Goal: Check status: Check status

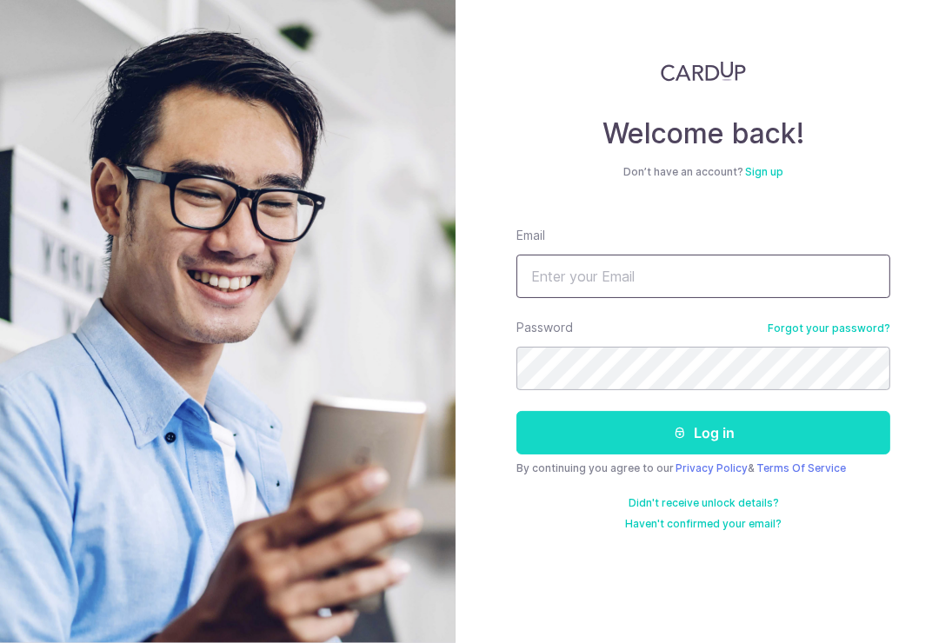
type input "contact@hap.sg"
click at [673, 433] on icon "submit" at bounding box center [680, 433] width 14 height 14
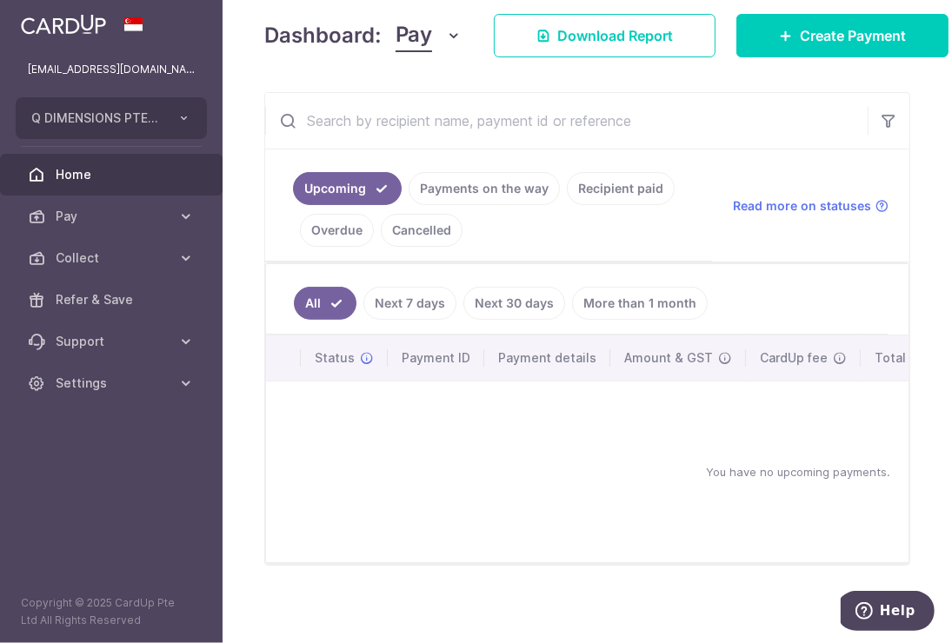
scroll to position [274, 0]
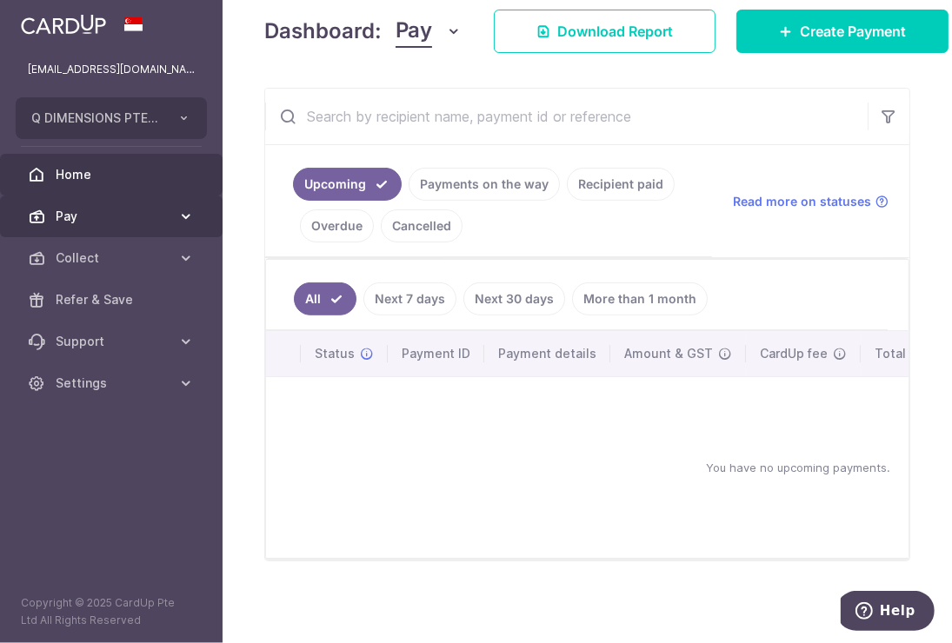
click at [110, 216] on span "Pay" at bounding box center [113, 216] width 115 height 17
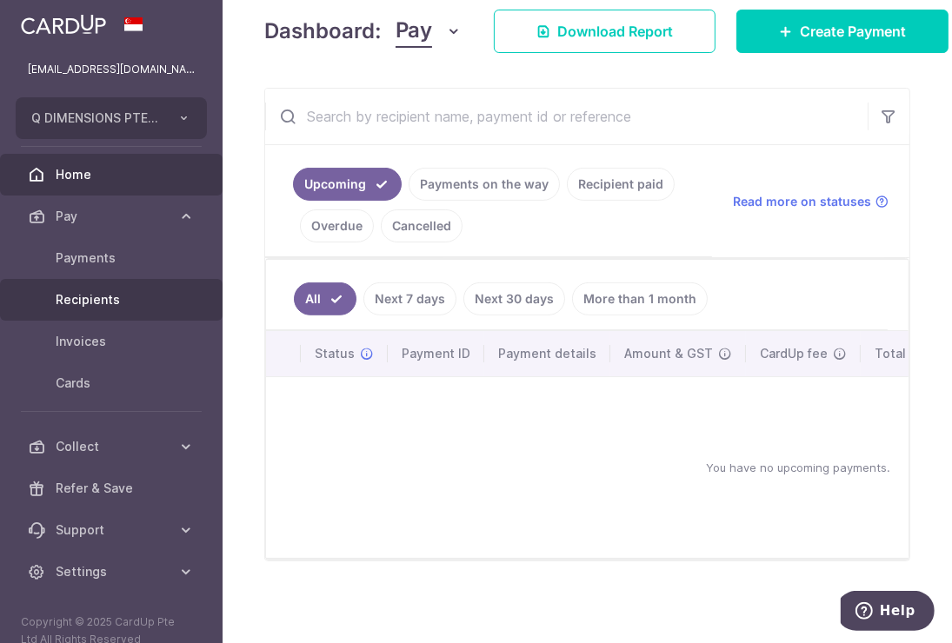
click at [98, 291] on span "Recipients" at bounding box center [113, 299] width 115 height 17
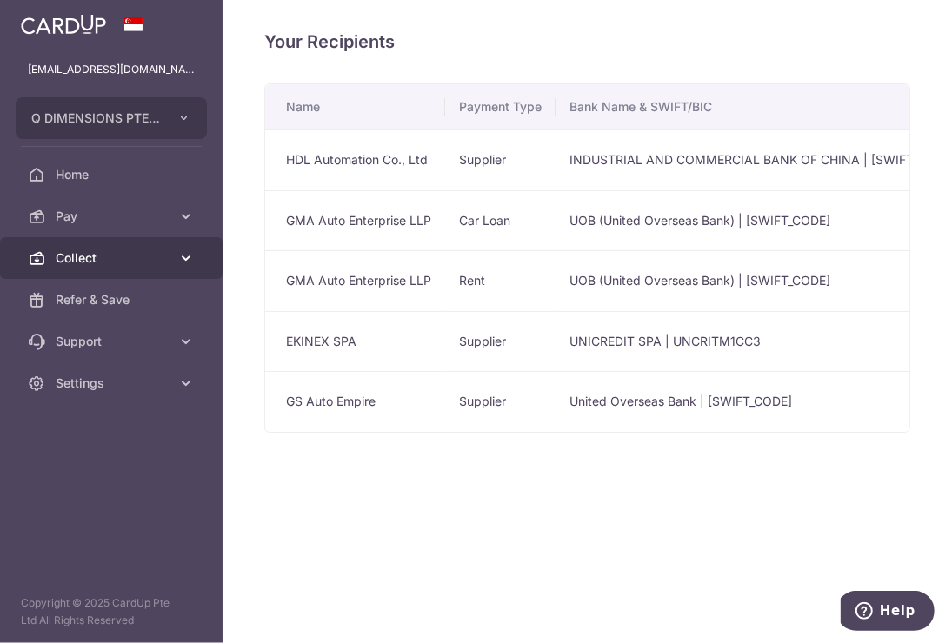
click at [150, 252] on span "Collect" at bounding box center [113, 258] width 115 height 17
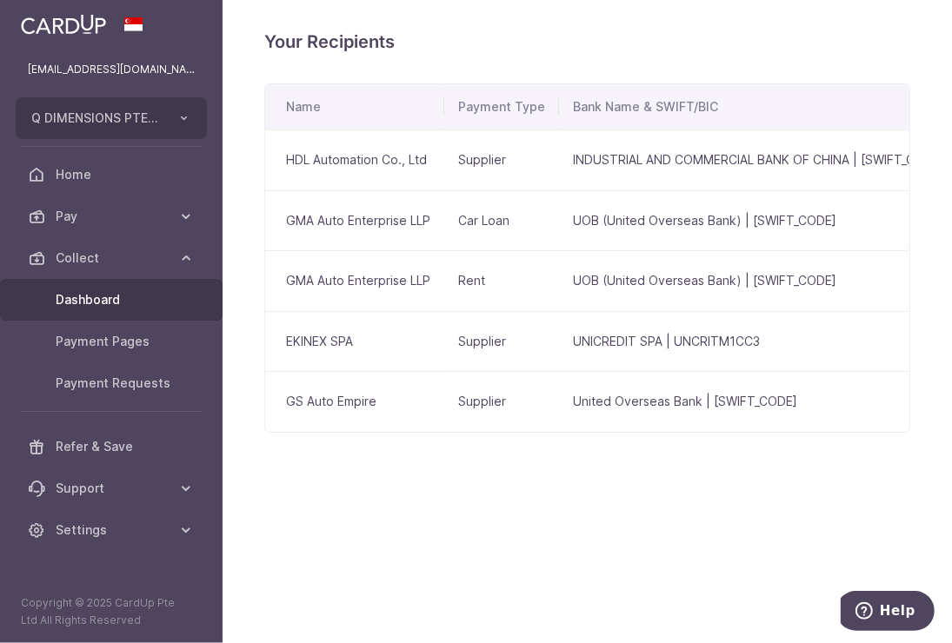
click at [111, 286] on link "Dashboard" at bounding box center [111, 300] width 223 height 42
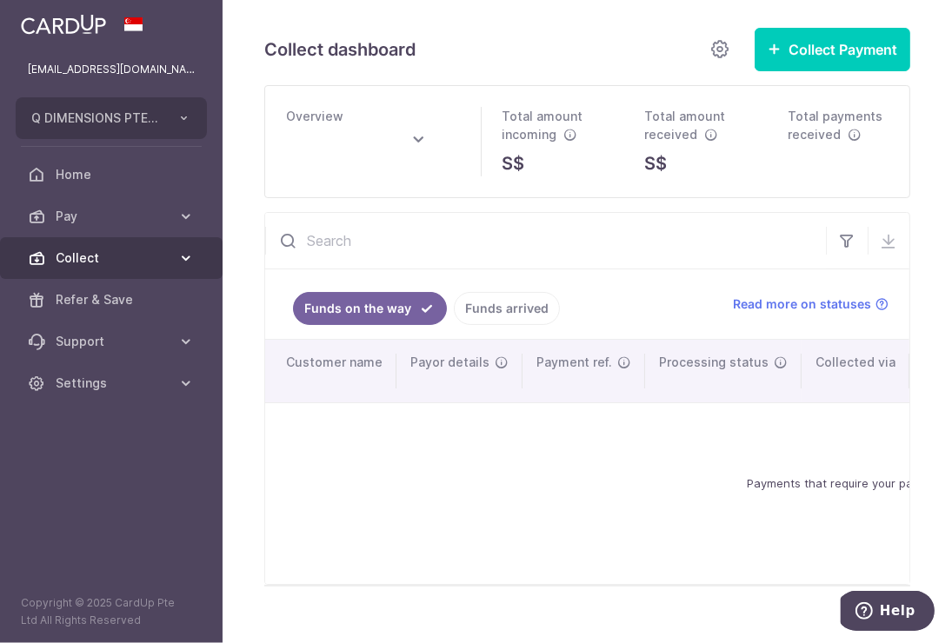
click at [156, 261] on span "Collect" at bounding box center [113, 258] width 115 height 17
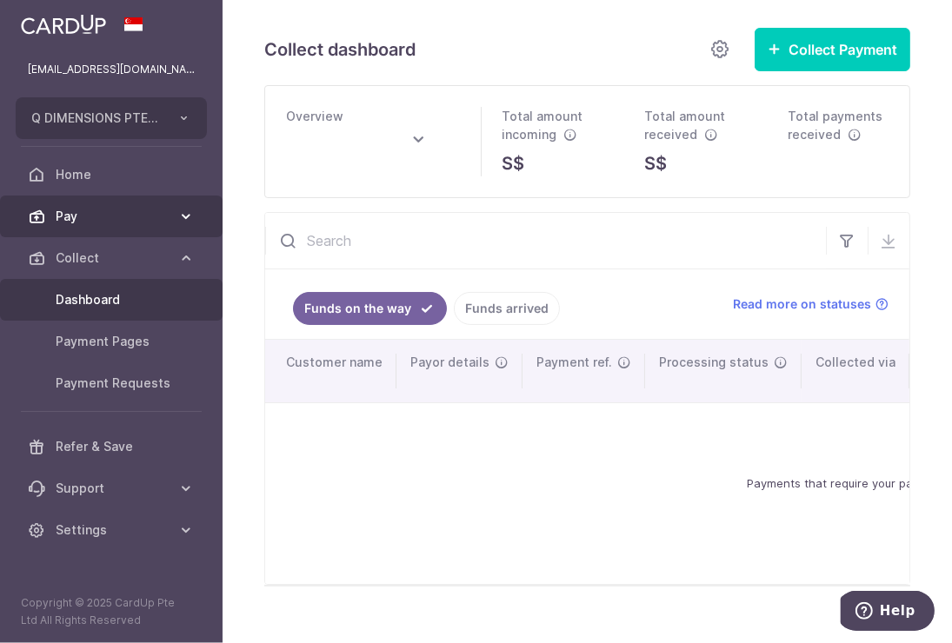
click at [178, 210] on icon at bounding box center [185, 216] width 17 height 17
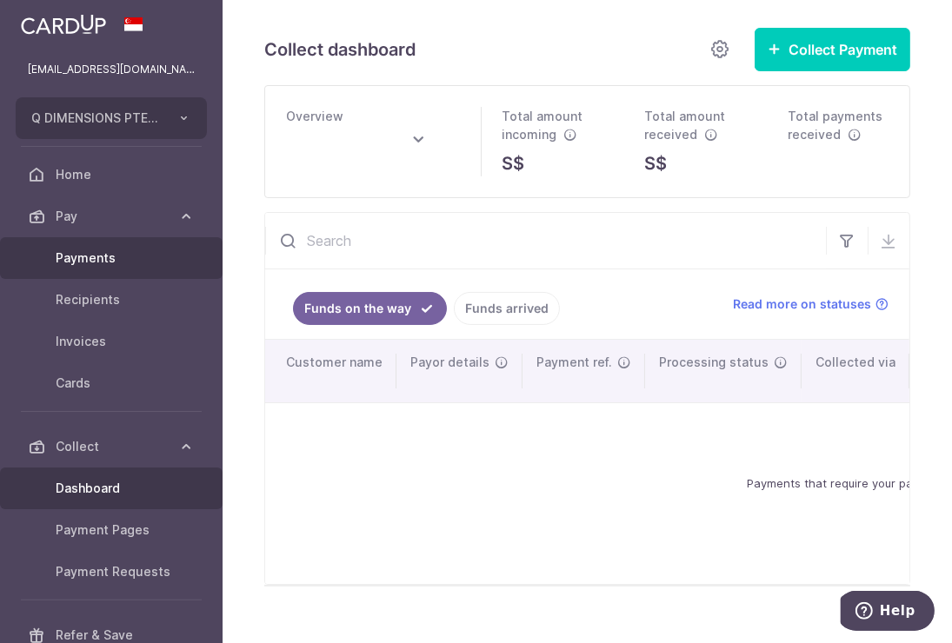
click at [110, 253] on span "Payments" at bounding box center [113, 258] width 115 height 17
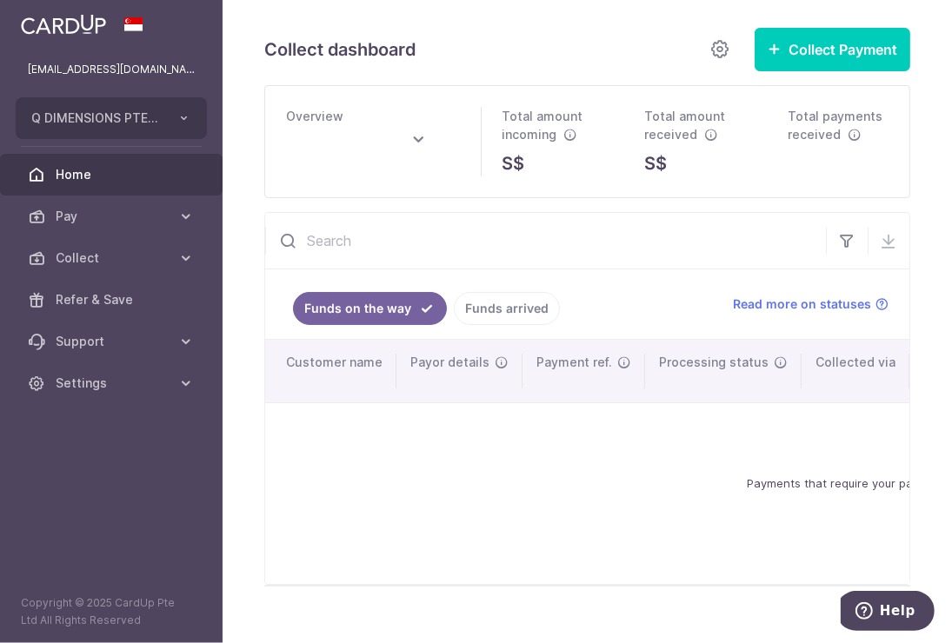
click at [153, 184] on link "Home" at bounding box center [111, 175] width 223 height 42
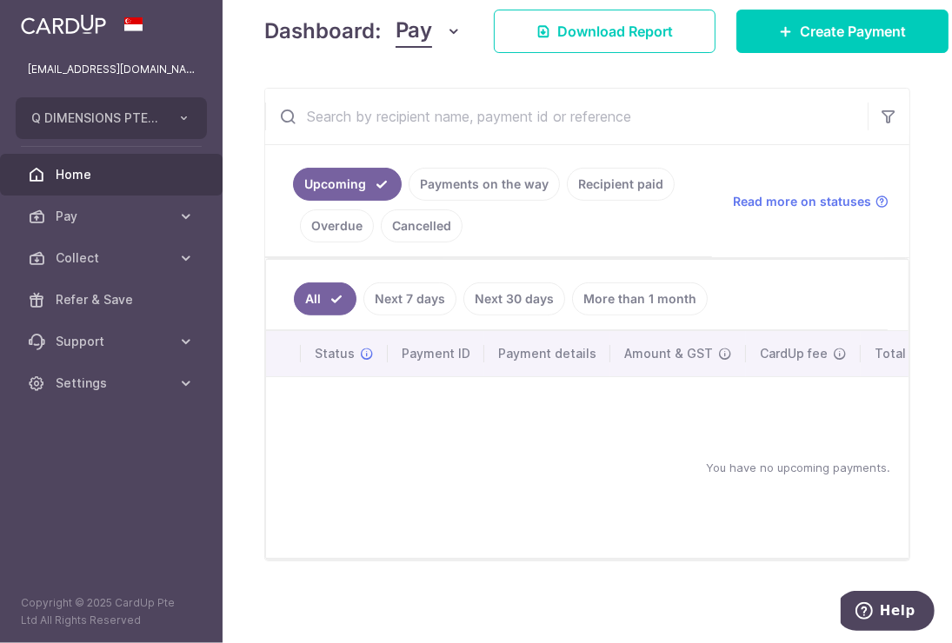
click at [572, 180] on link "Recipient paid" at bounding box center [621, 184] width 108 height 33
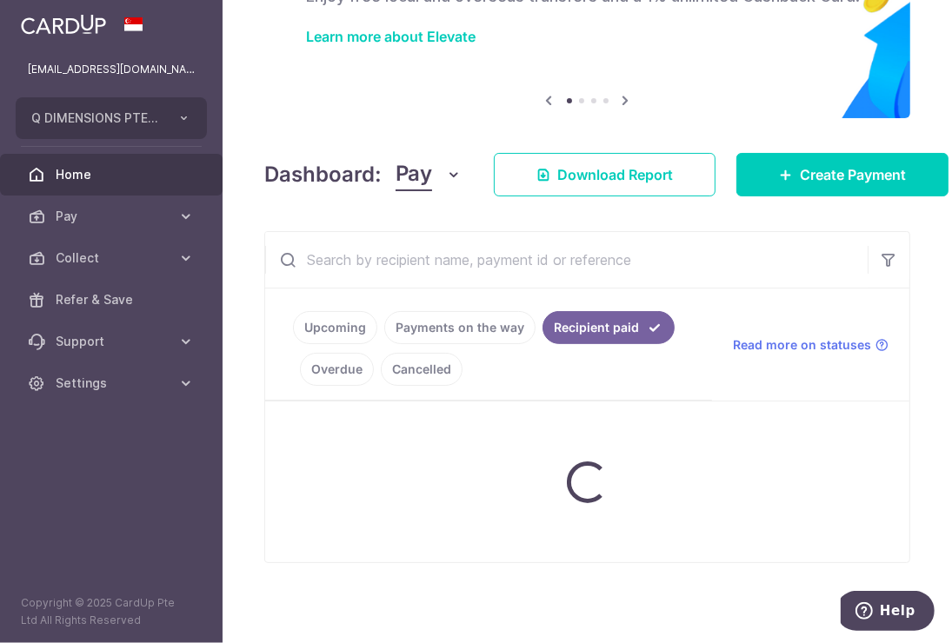
scroll to position [274, 0]
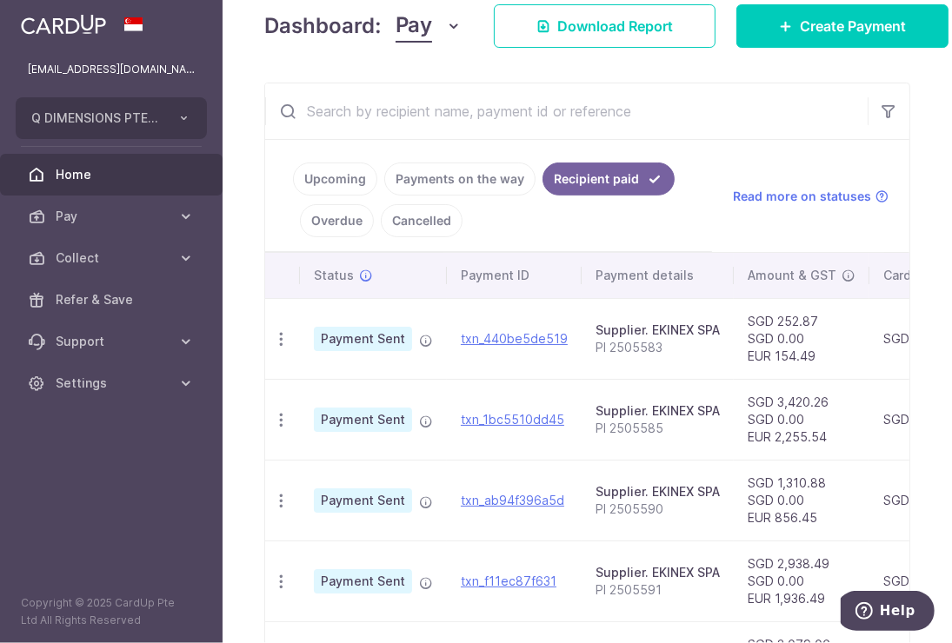
click at [481, 181] on link "Payments on the way" at bounding box center [459, 179] width 151 height 33
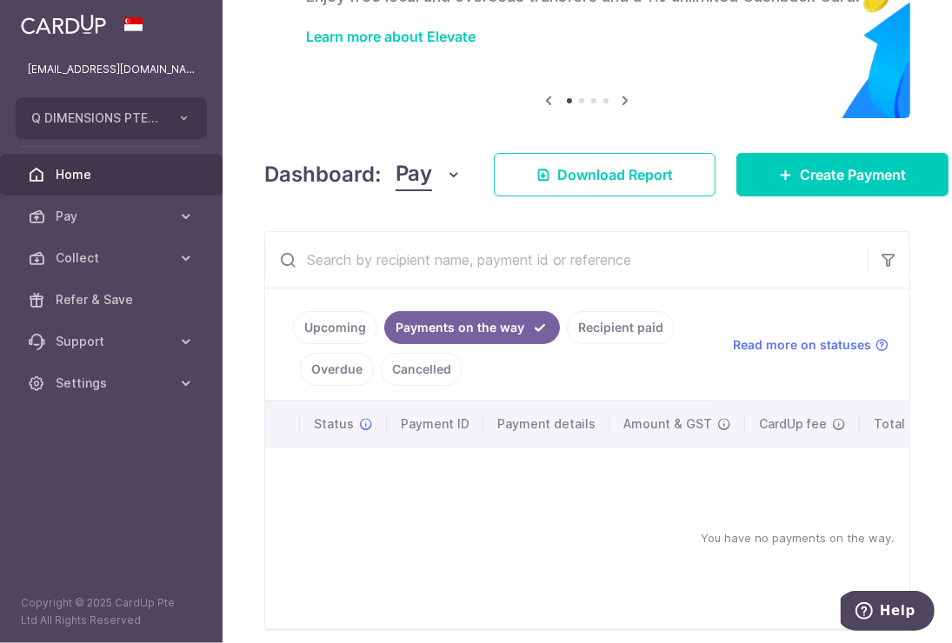
scroll to position [202, 0]
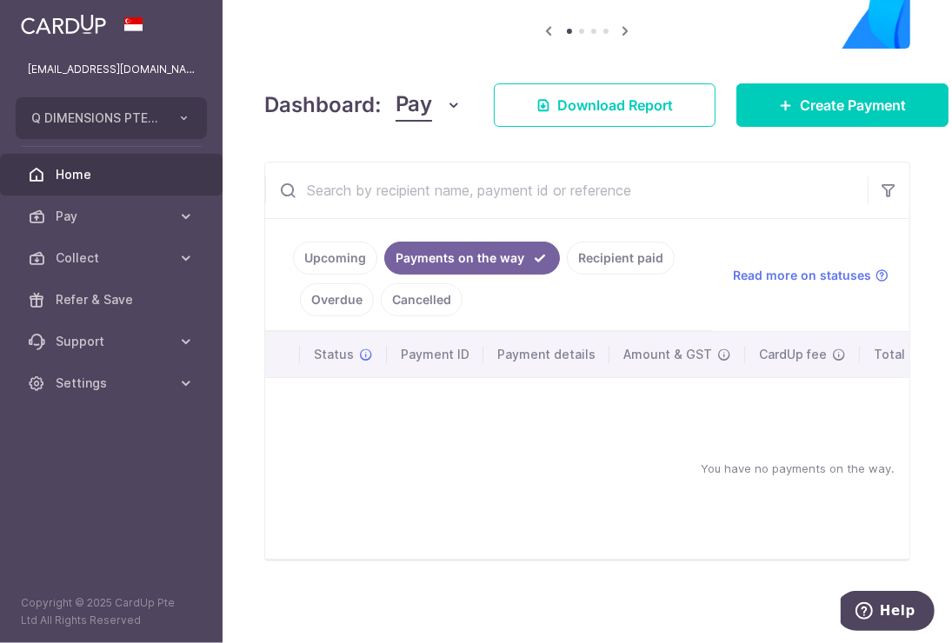
click at [347, 250] on link "Upcoming" at bounding box center [335, 258] width 84 height 33
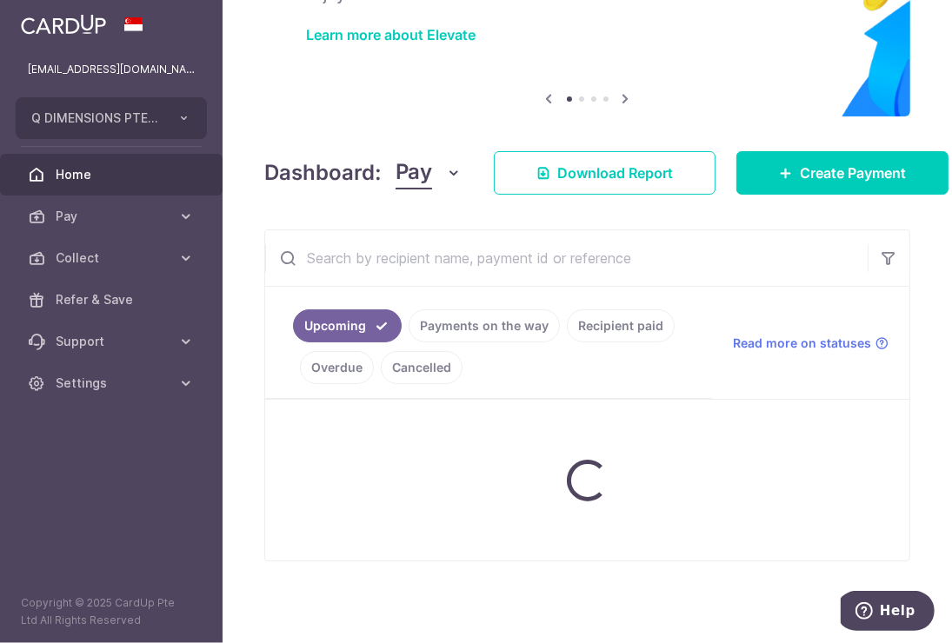
scroll to position [274, 0]
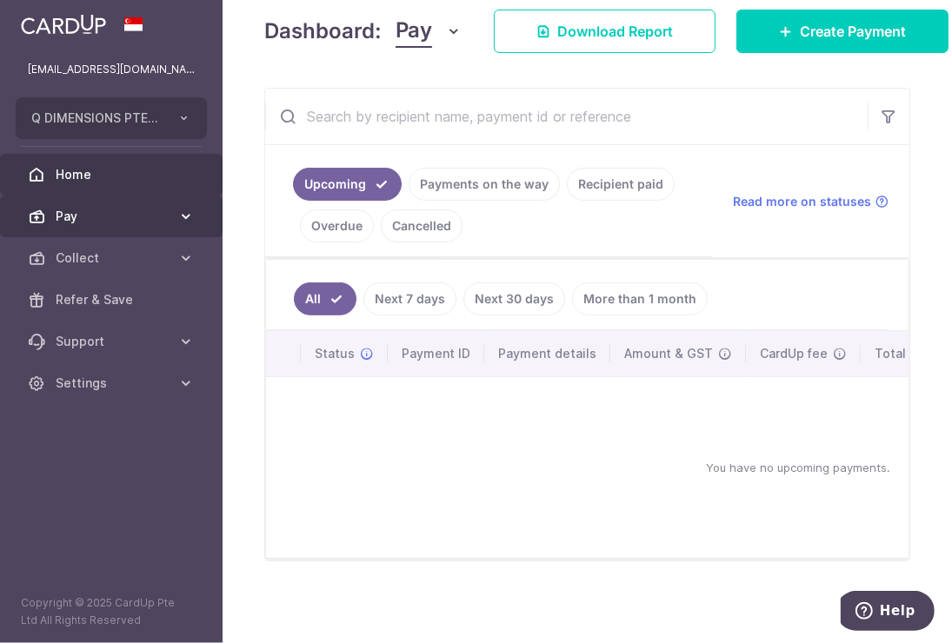
click at [187, 224] on icon at bounding box center [185, 216] width 17 height 17
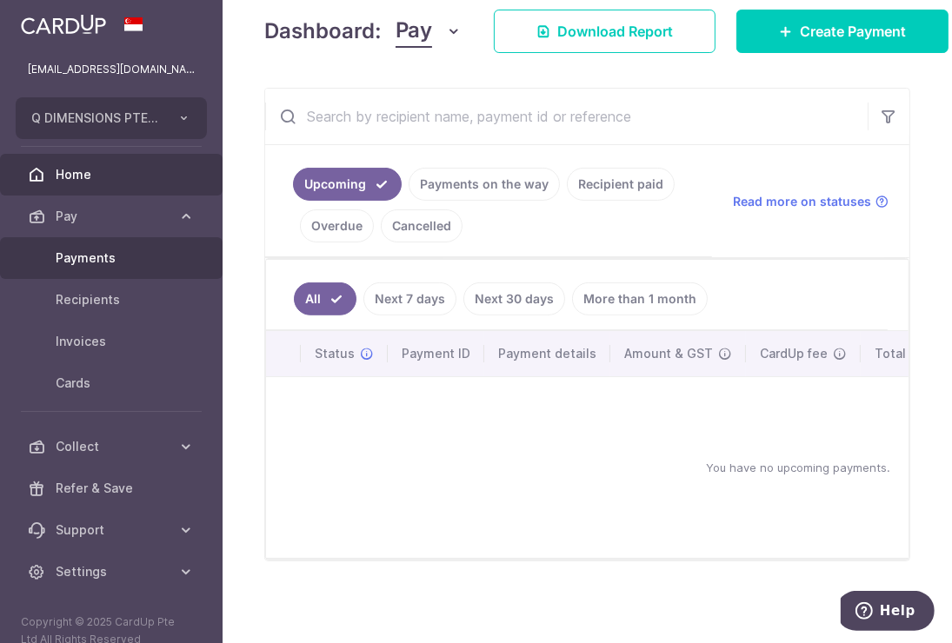
click at [77, 257] on span "Payments" at bounding box center [113, 258] width 115 height 17
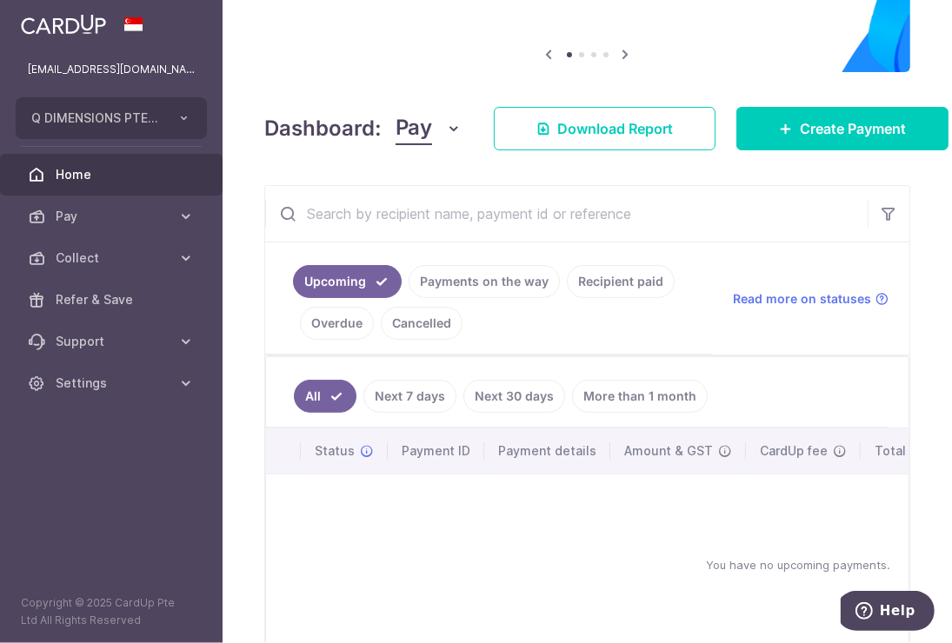
scroll to position [174, 0]
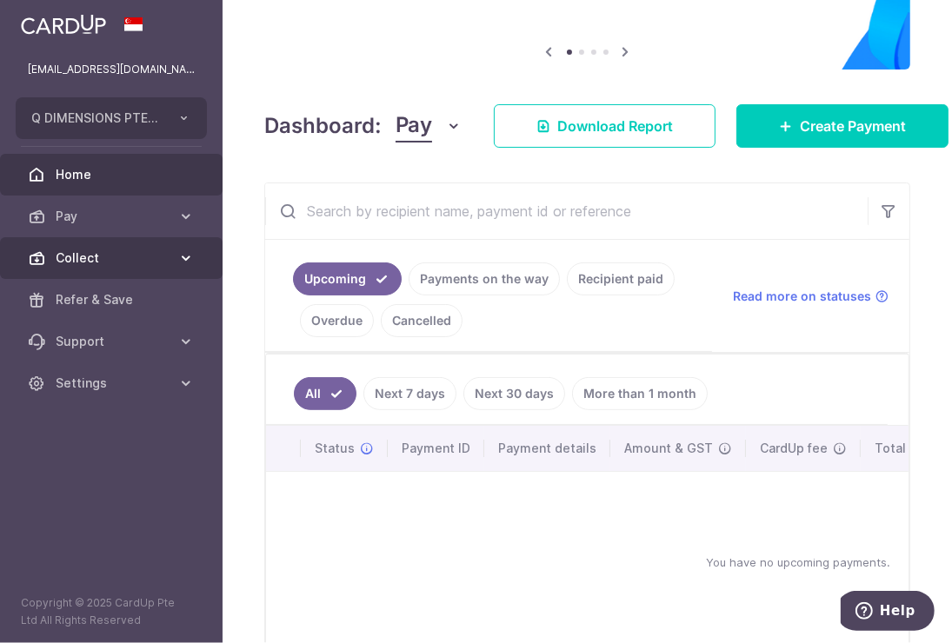
drag, startPoint x: 164, startPoint y: 255, endPoint x: 155, endPoint y: 255, distance: 9.6
click at [156, 255] on span "Collect" at bounding box center [113, 258] width 115 height 17
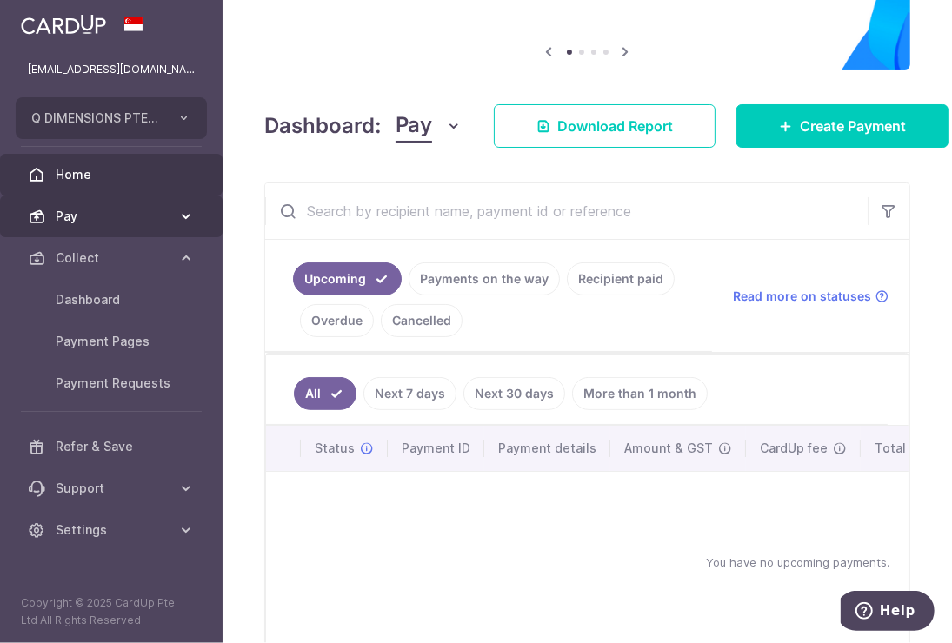
click at [159, 218] on span "Pay" at bounding box center [113, 216] width 115 height 17
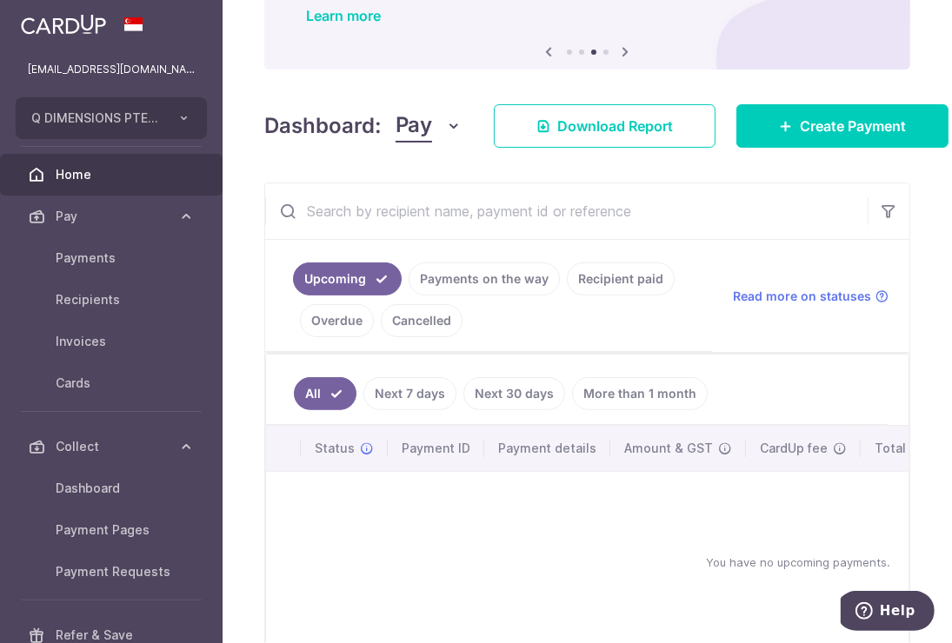
click at [443, 126] on button "Pay" at bounding box center [429, 126] width 67 height 33
click at [438, 217] on link "Collect" at bounding box center [486, 217] width 181 height 42
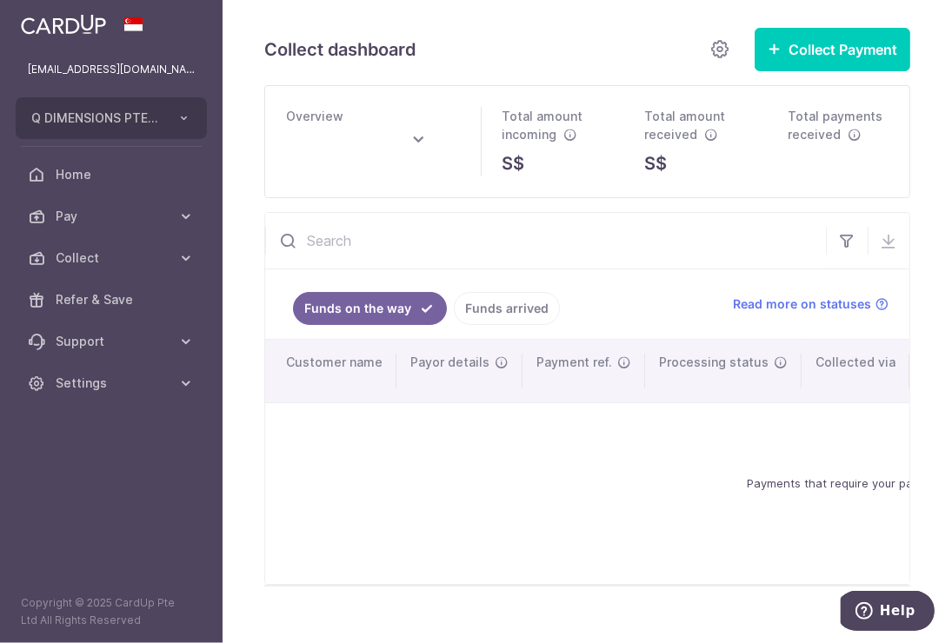
click at [534, 310] on link "Funds arrived" at bounding box center [507, 308] width 106 height 33
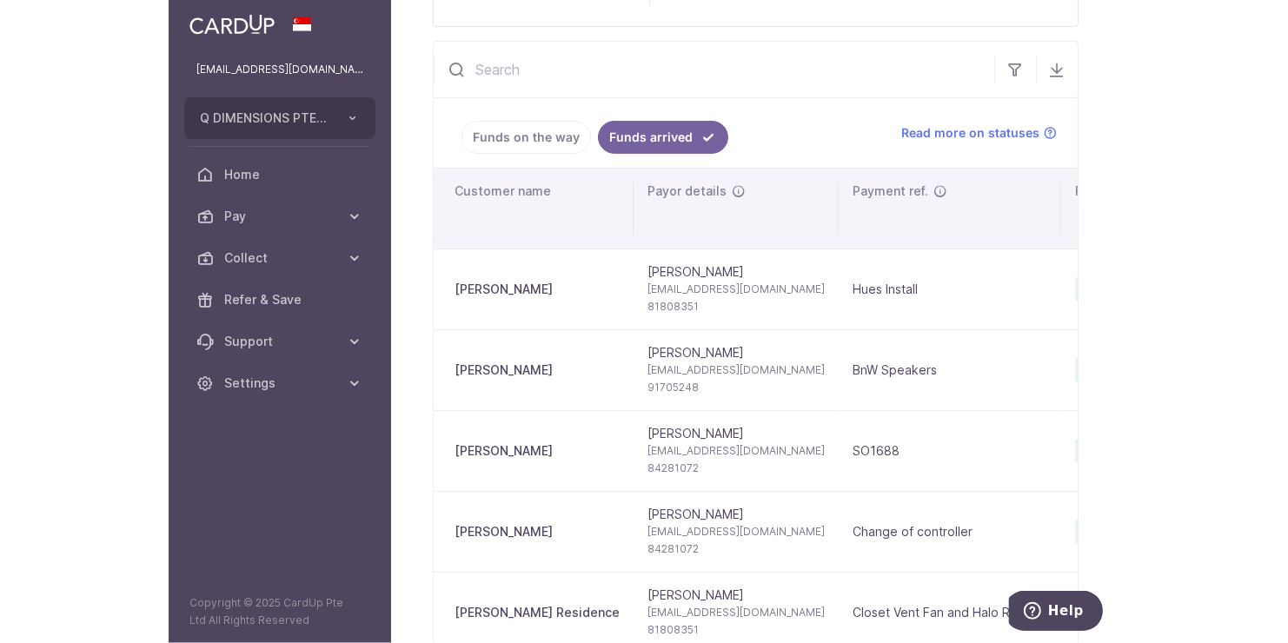
scroll to position [174, 0]
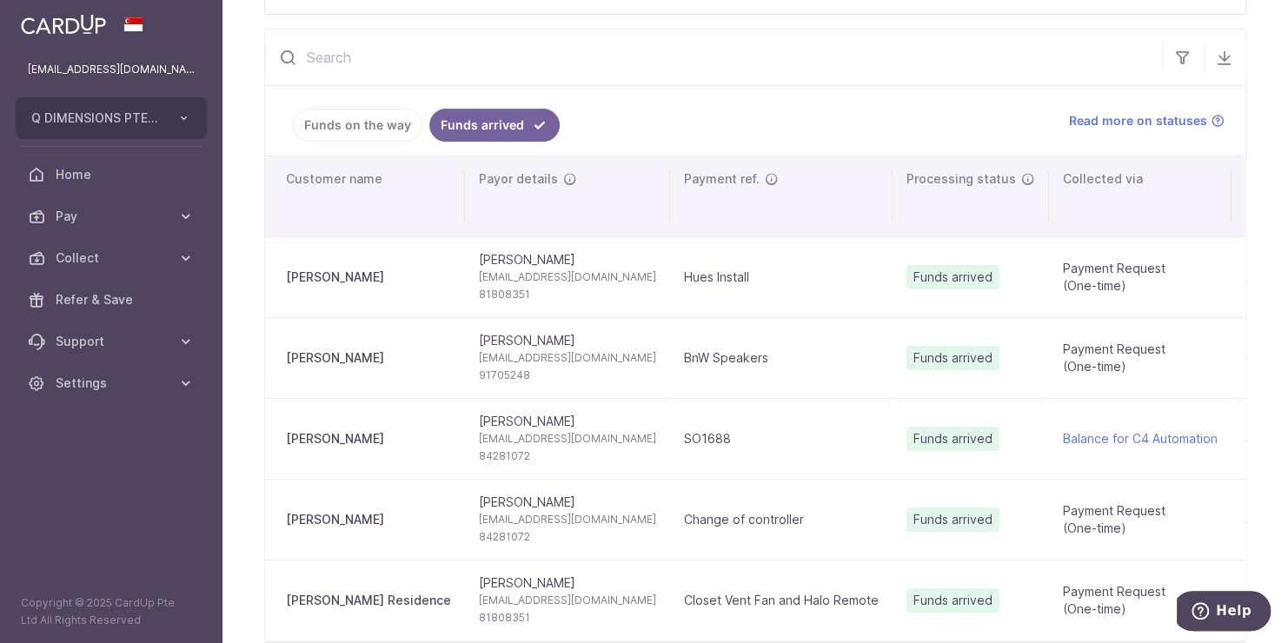
type input "[DATE]"
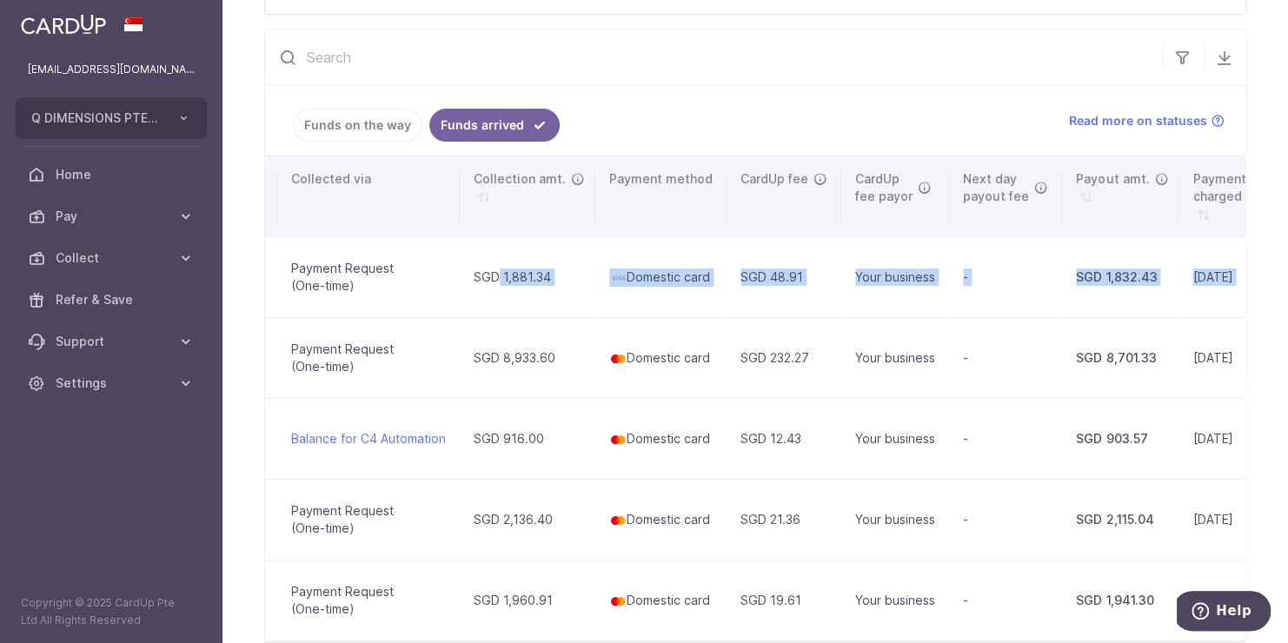
drag, startPoint x: 1200, startPoint y: 275, endPoint x: 1257, endPoint y: 275, distance: 57.4
click at [951, 275] on div "Collect dashboard Collect Payment Create request to collect payments Custom Pay…" at bounding box center [756, 321] width 1066 height 643
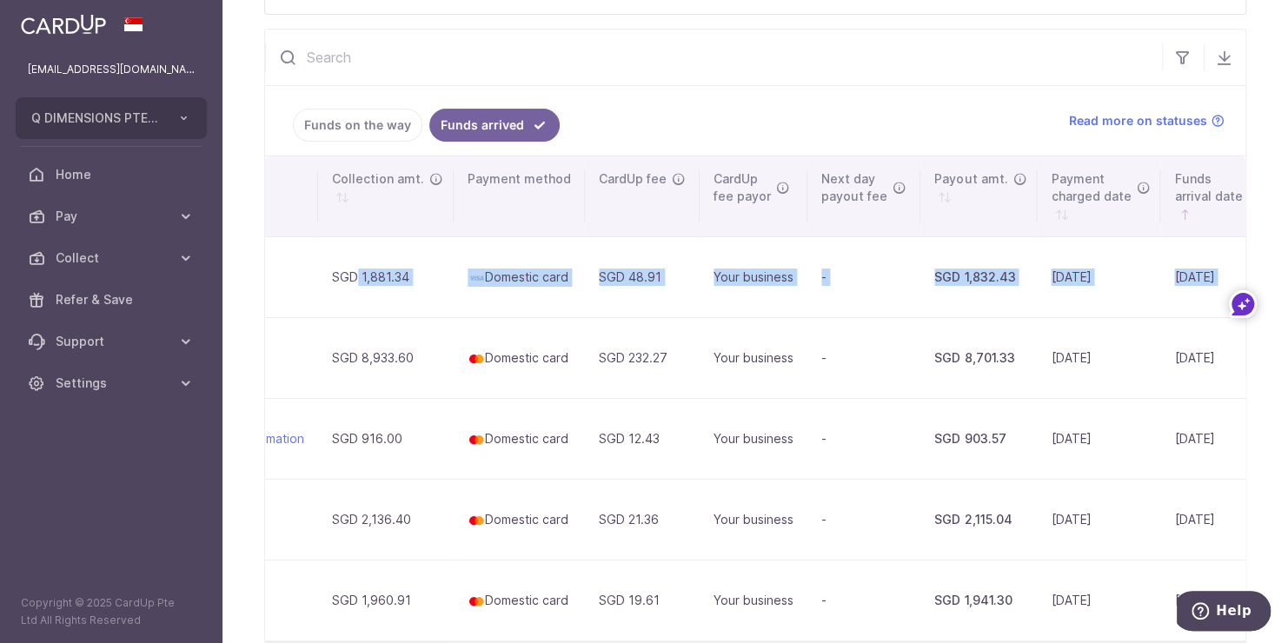
click at [935, 279] on div "SGD 1,832.43" at bounding box center [979, 277] width 89 height 17
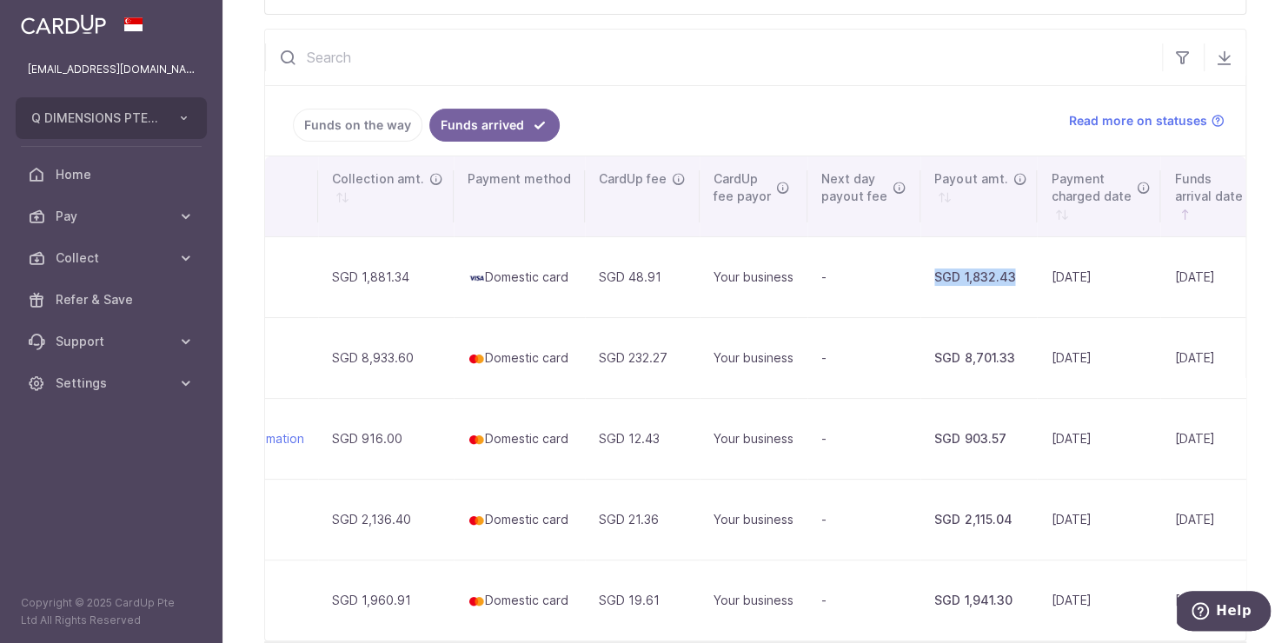
drag, startPoint x: 849, startPoint y: 275, endPoint x: 936, endPoint y: 275, distance: 87.8
click at [936, 275] on td "SGD 1,832.43" at bounding box center [979, 276] width 117 height 81
click at [935, 276] on div "SGD 1,832.43" at bounding box center [979, 277] width 89 height 17
drag, startPoint x: 850, startPoint y: 275, endPoint x: 939, endPoint y: 275, distance: 88.7
click at [939, 275] on td "SGD 1,832.43" at bounding box center [979, 276] width 117 height 81
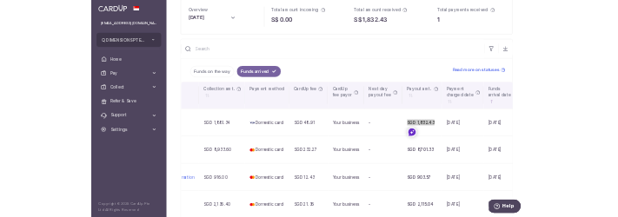
scroll to position [0, 0]
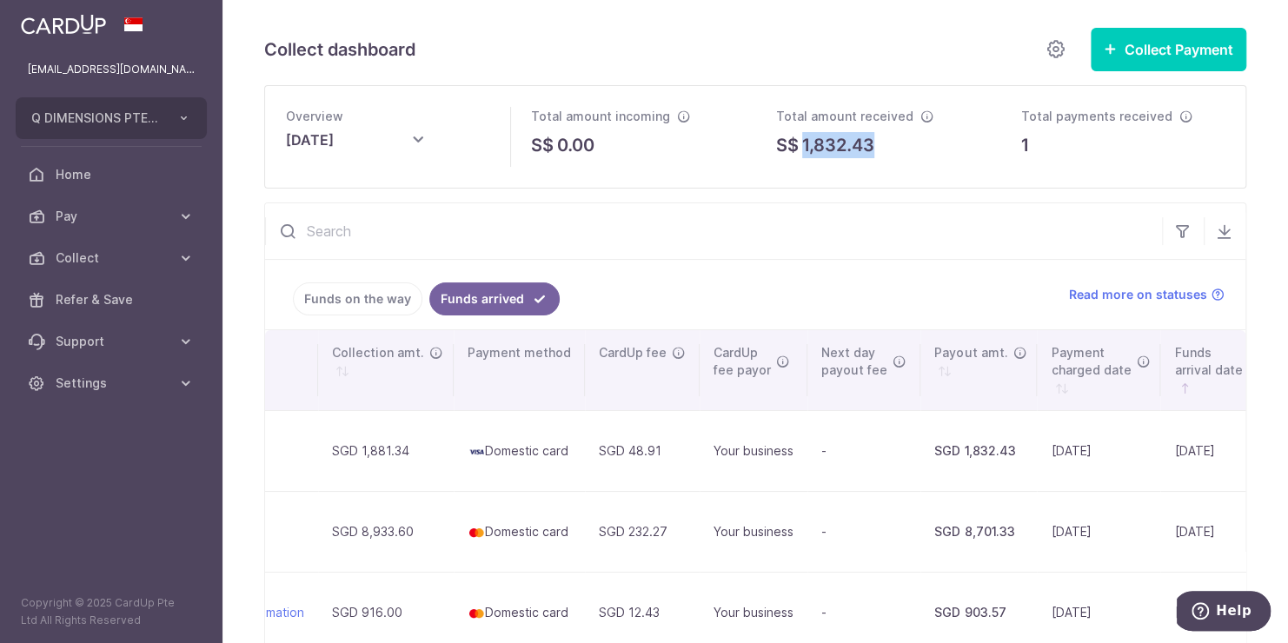
drag, startPoint x: 891, startPoint y: 150, endPoint x: 801, endPoint y: 150, distance: 90.4
click at [801, 150] on div "S$ 1,832.43" at bounding box center [877, 145] width 203 height 26
copy p "1,832.43"
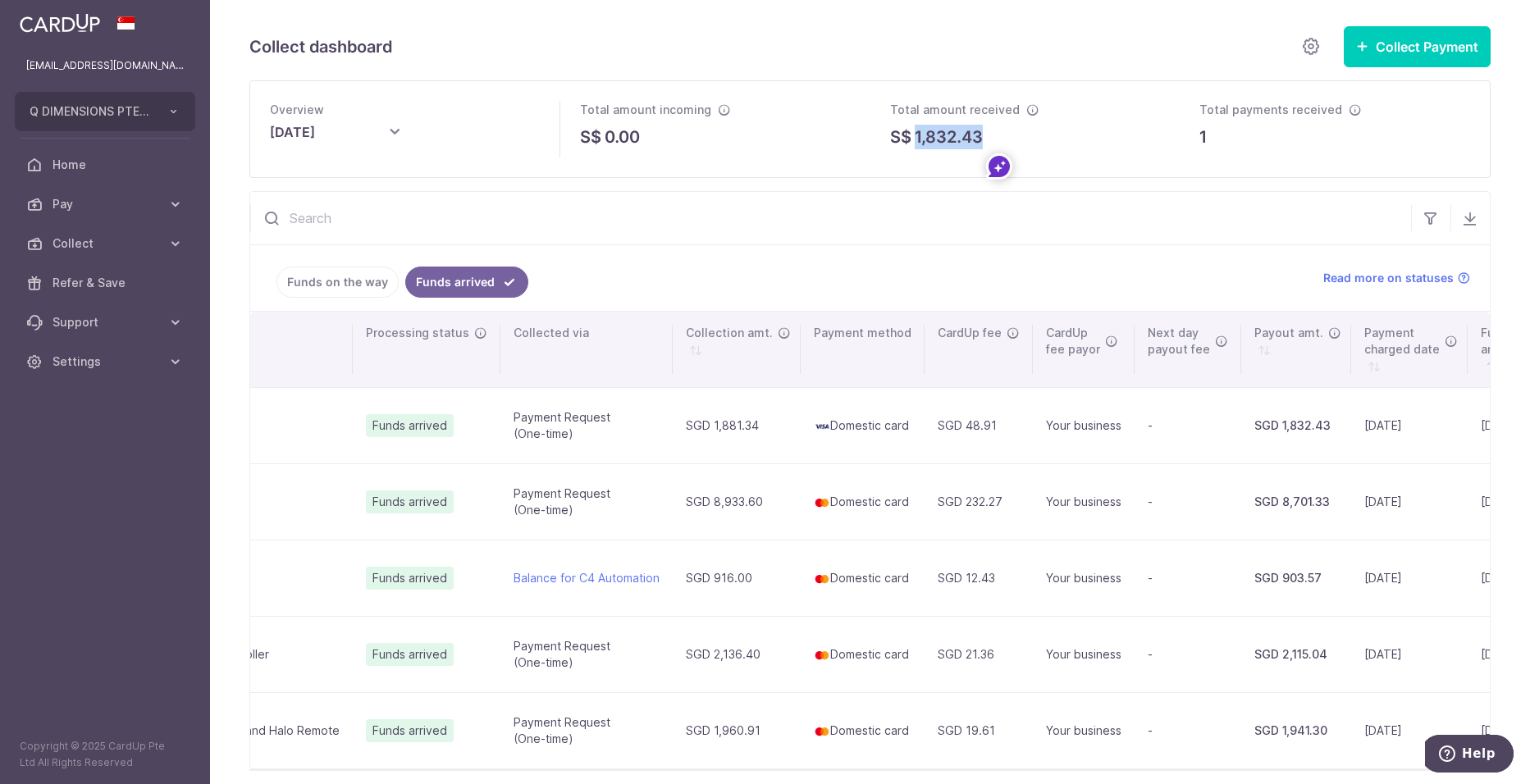
scroll to position [0, 493]
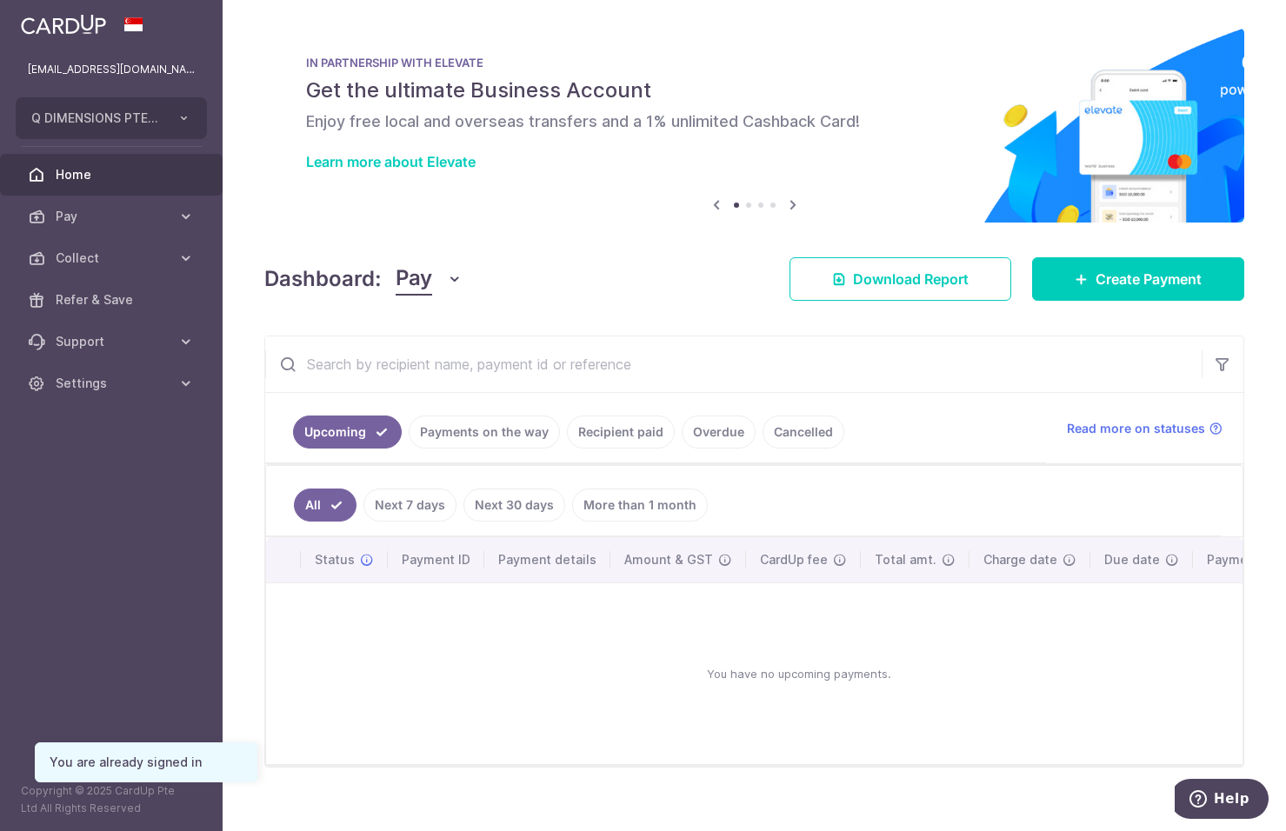
click at [466, 435] on link "Payments on the way" at bounding box center [484, 432] width 151 height 33
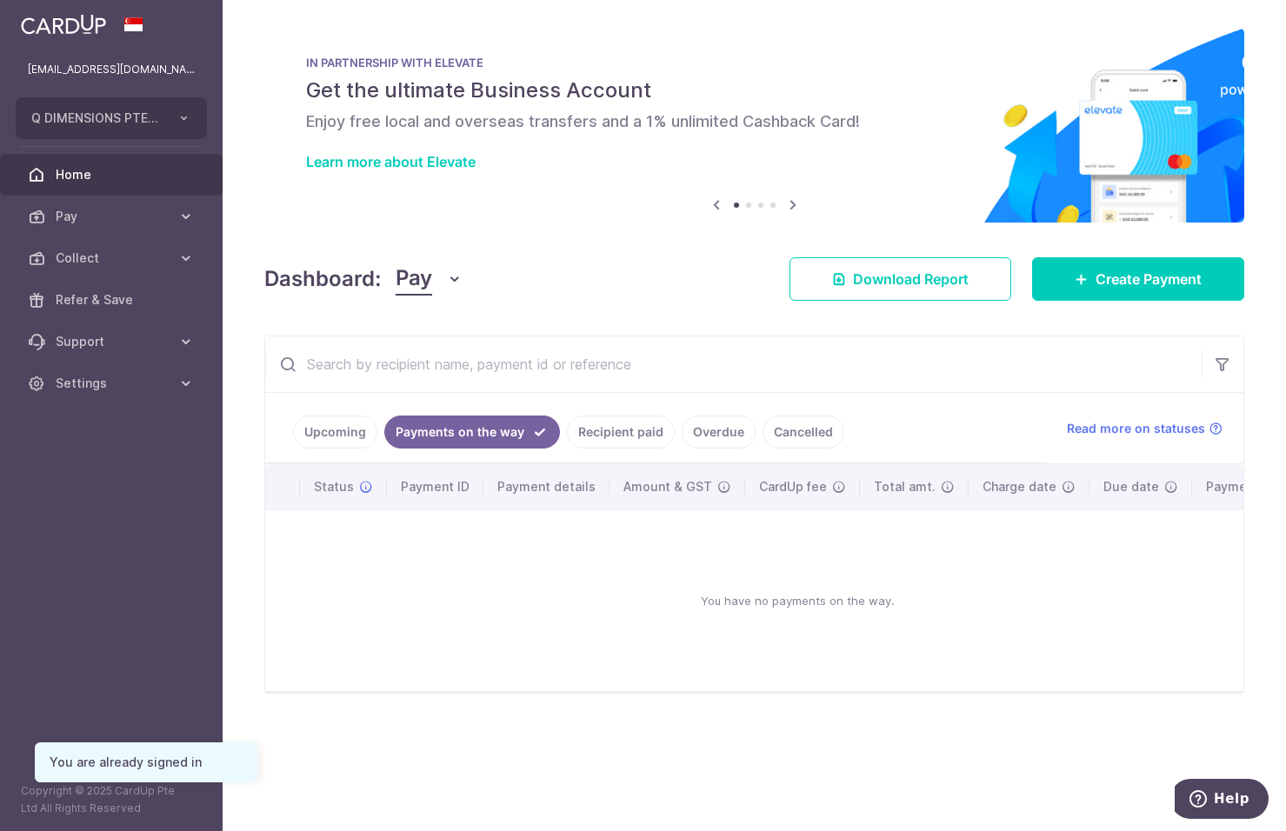
click at [641, 446] on link "Recipient paid" at bounding box center [621, 432] width 108 height 33
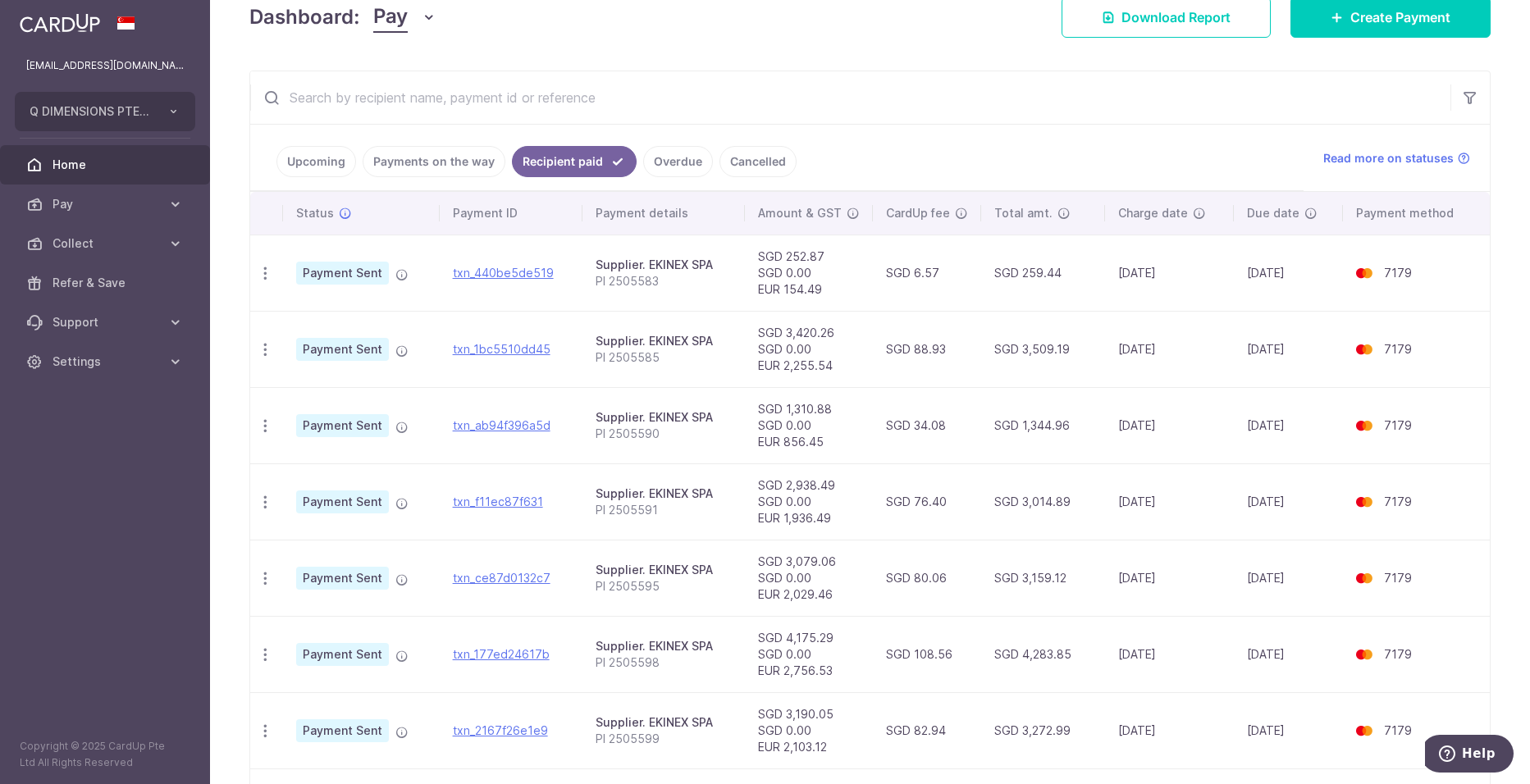
scroll to position [82, 0]
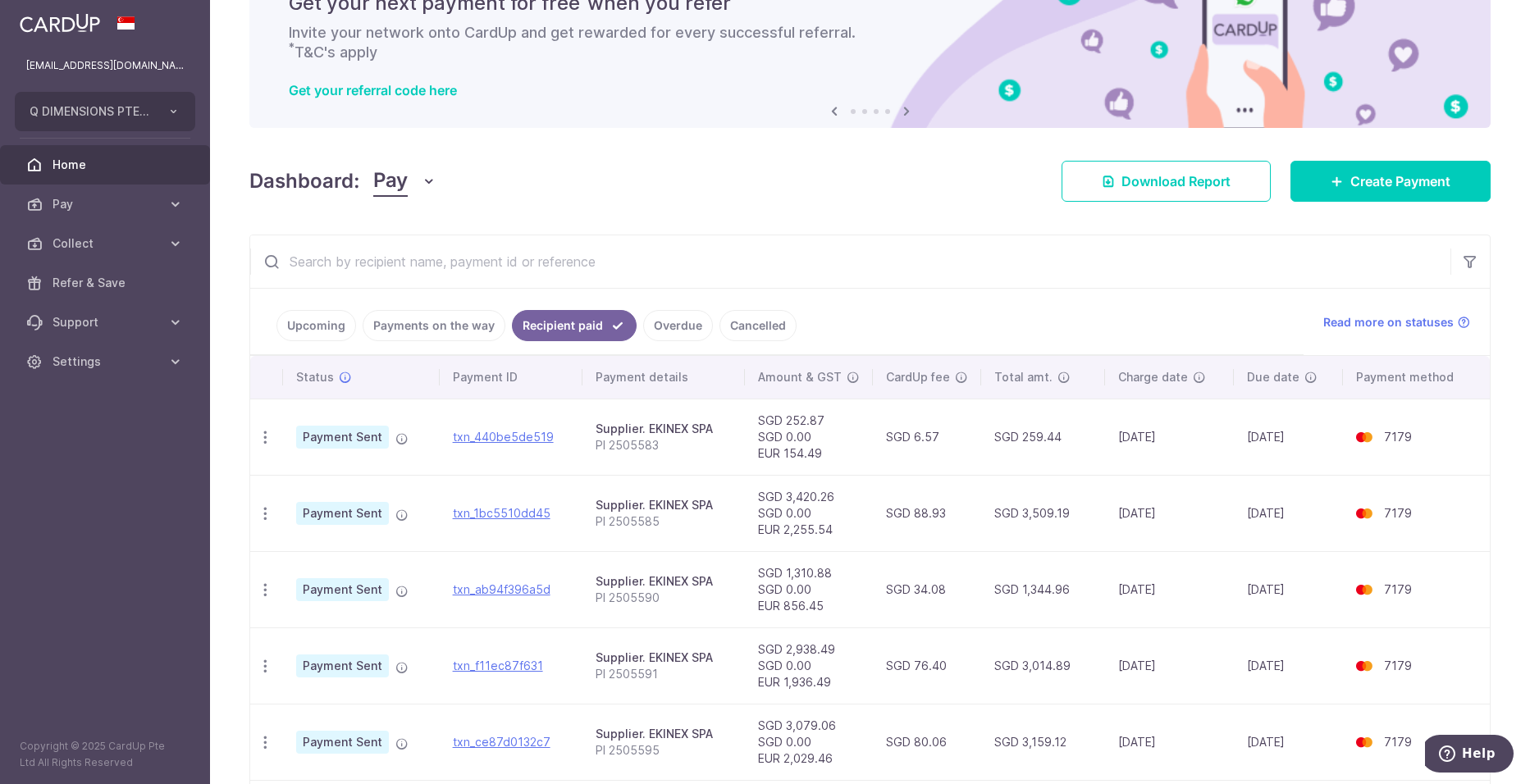
click at [425, 179] on icon "button" at bounding box center [429, 180] width 16 height 16
click at [425, 274] on link "Collect" at bounding box center [459, 267] width 171 height 40
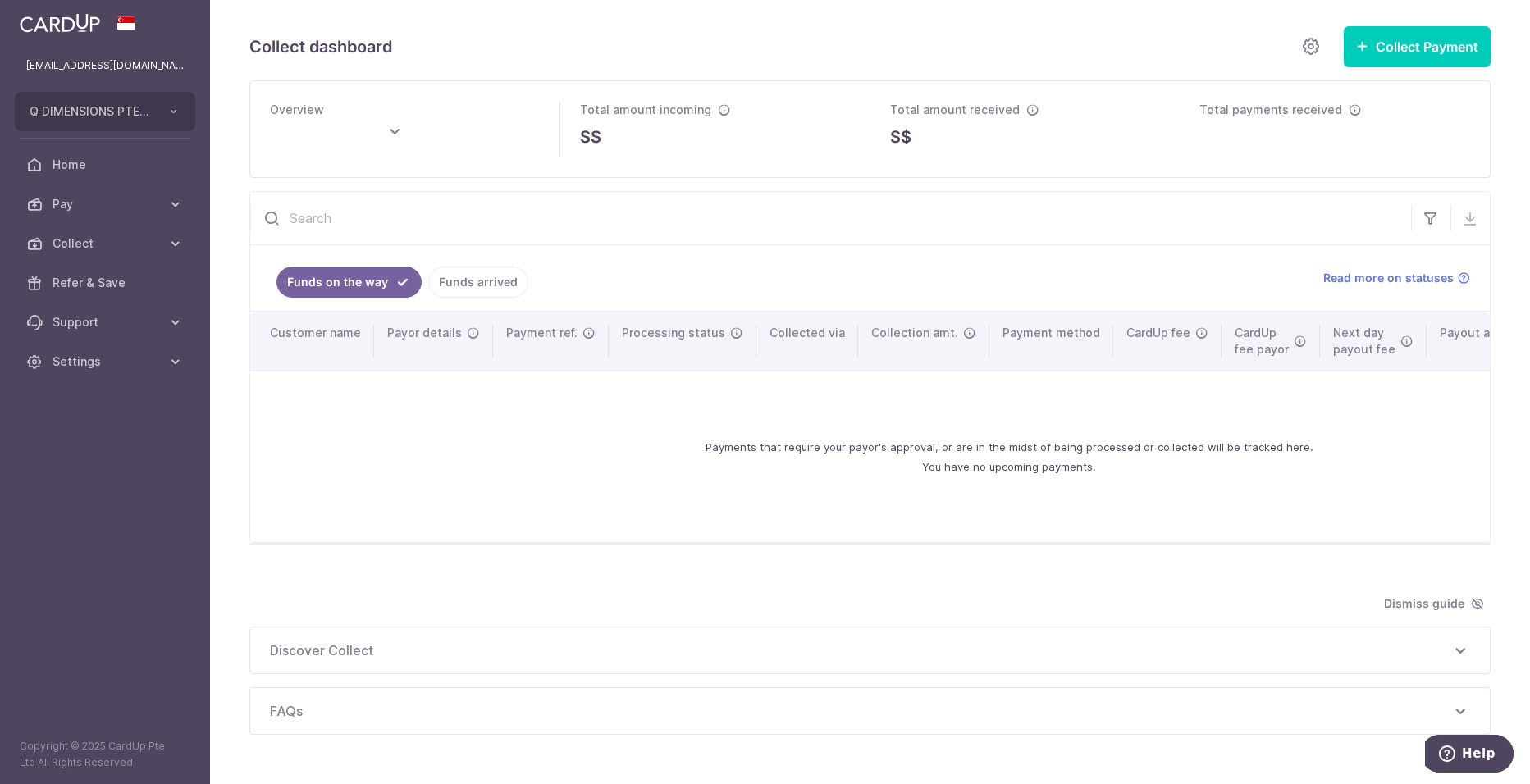
click at [483, 292] on link "Funds arrived" at bounding box center [479, 282] width 100 height 31
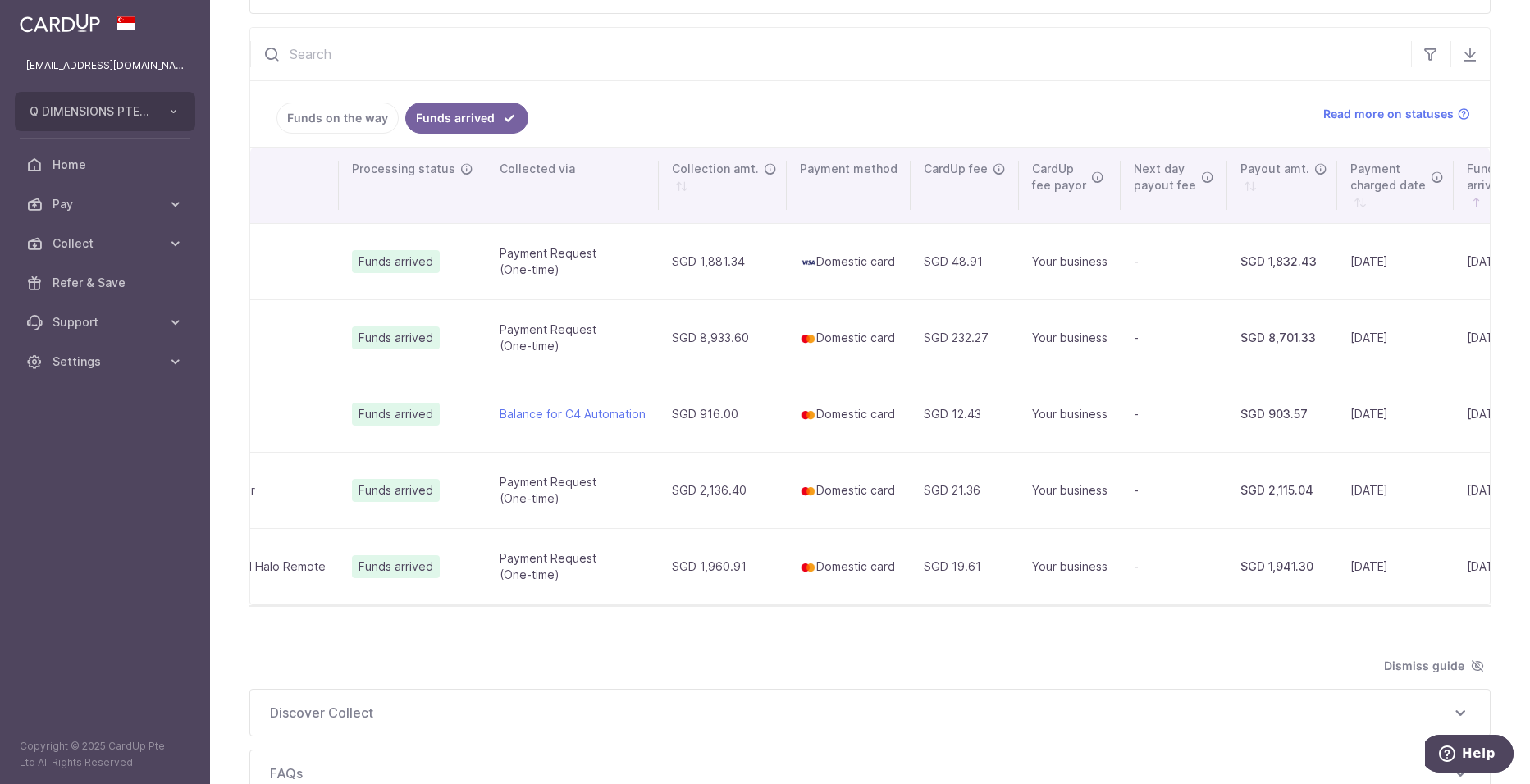
scroll to position [0, 506]
type input "[DATE]"
